Goal: Book appointment/travel/reservation

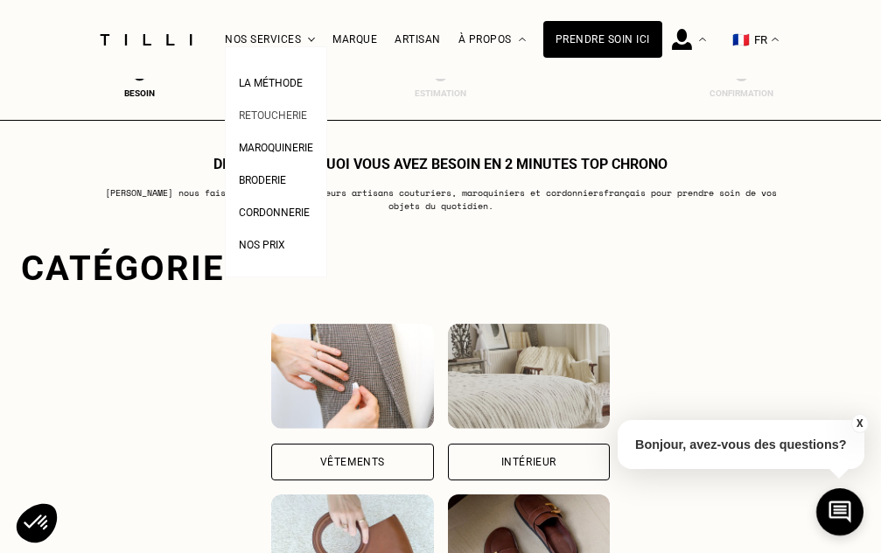
click at [271, 109] on span "Retoucherie" at bounding box center [273, 115] width 68 height 12
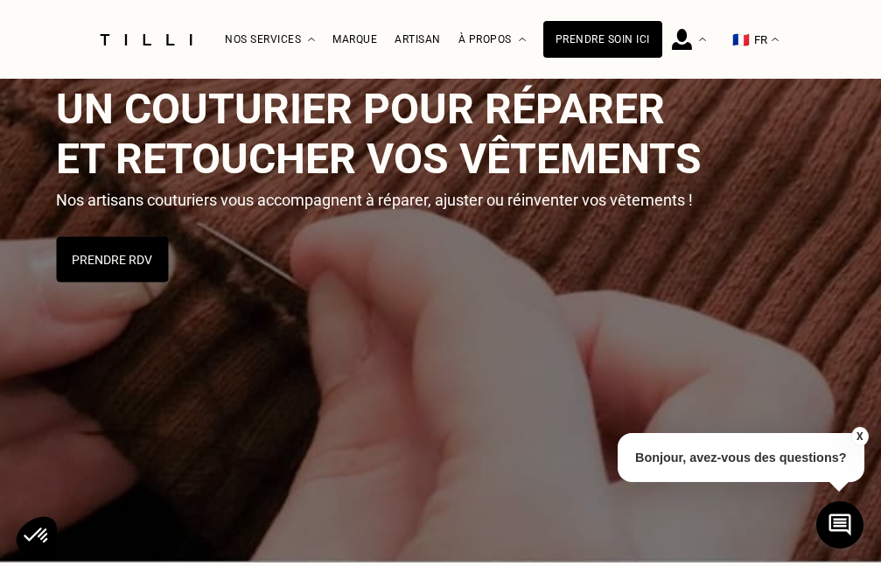
scroll to position [262, 0]
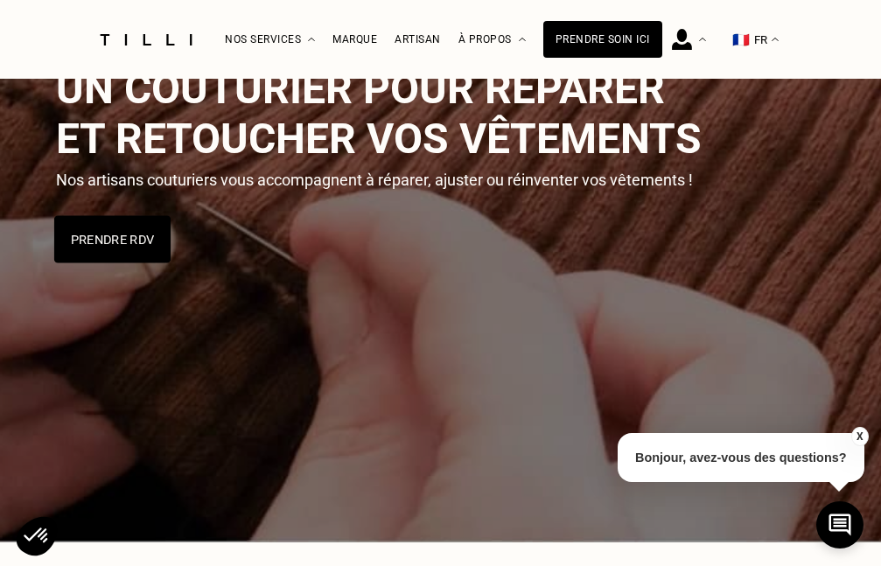
click at [89, 242] on button "Prendre RDV" at bounding box center [111, 238] width 116 height 47
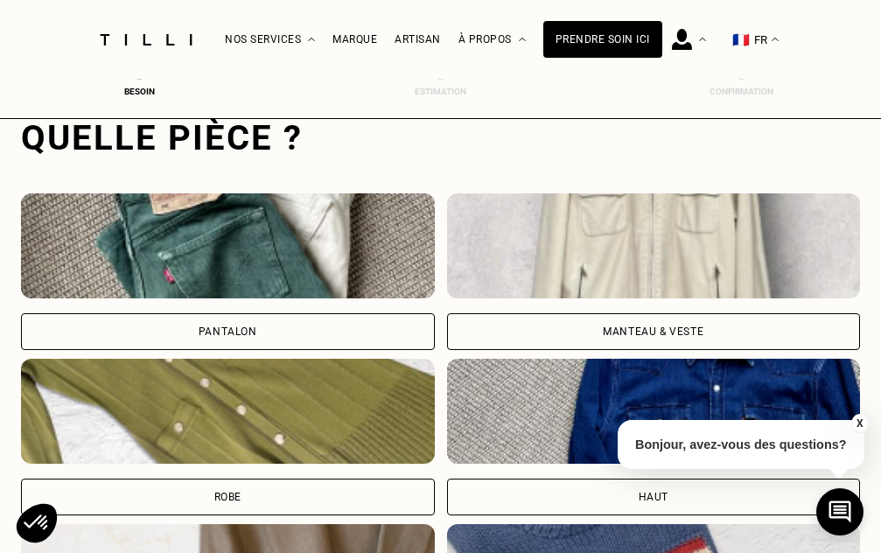
scroll to position [537, 7]
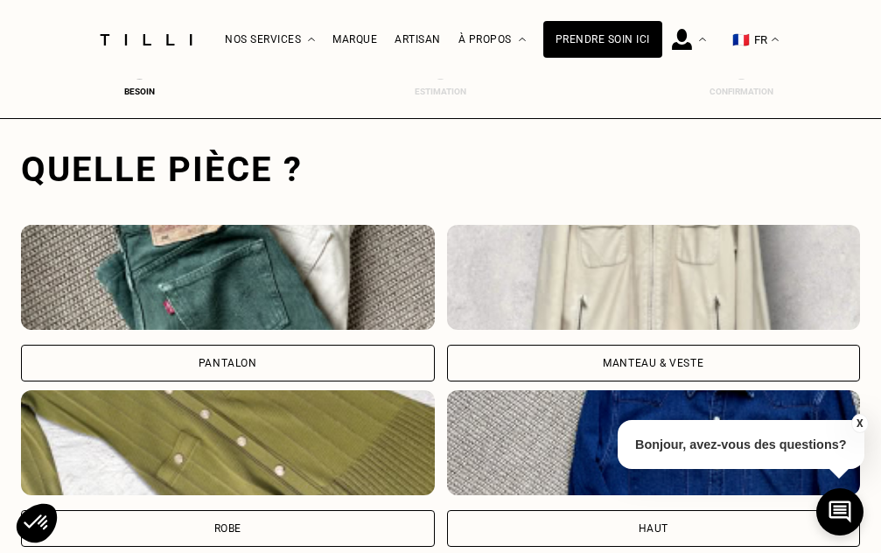
click at [261, 347] on div "Pantalon" at bounding box center [228, 363] width 414 height 37
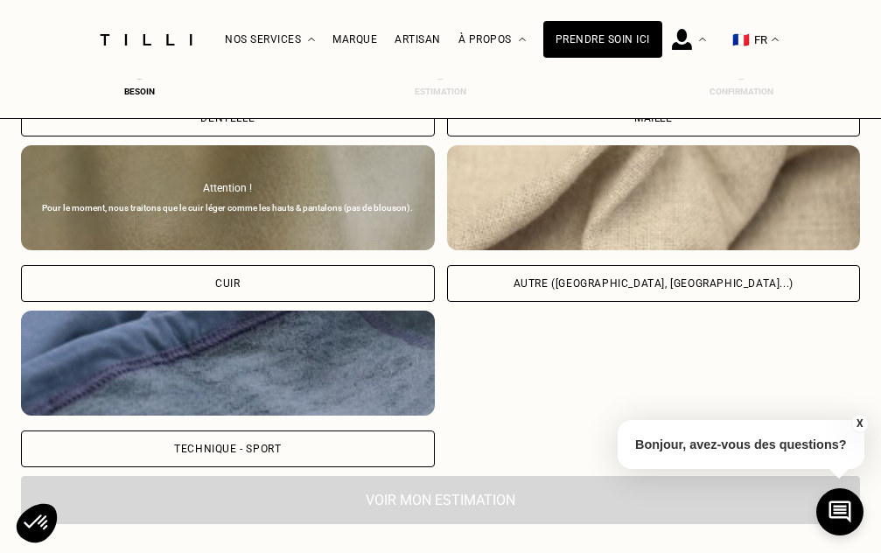
scroll to position [2156, 7]
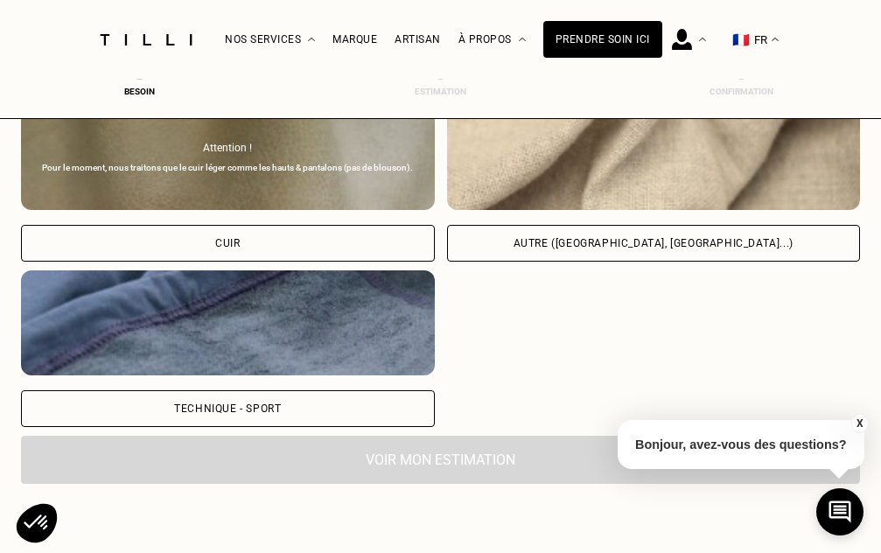
click at [667, 250] on div "Autre ([GEOGRAPHIC_DATA], [GEOGRAPHIC_DATA]...)" at bounding box center [654, 243] width 414 height 37
select select "FR"
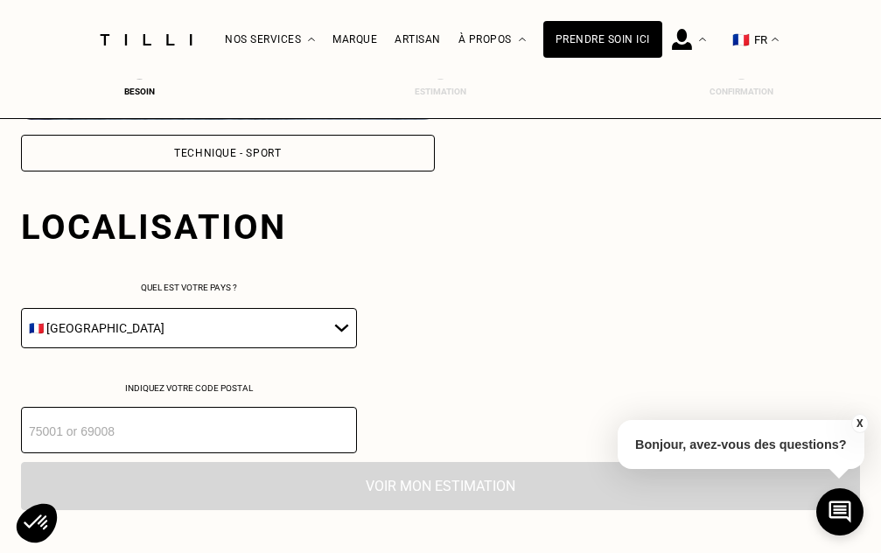
scroll to position [2388, 7]
